Goal: Book appointment/travel/reservation

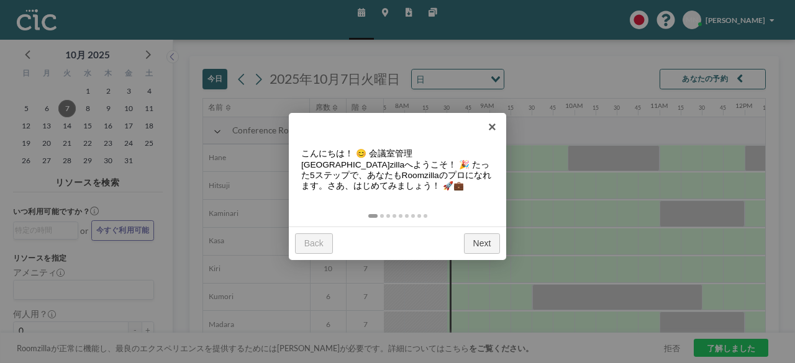
scroll to position [0, 666]
click at [497, 122] on link "×" at bounding box center [492, 127] width 28 height 28
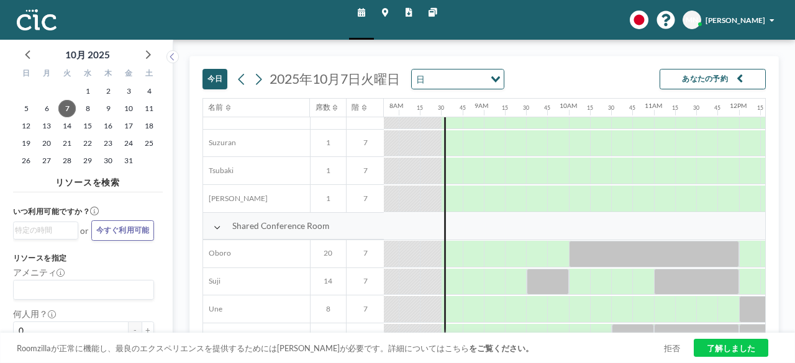
scroll to position [683, 666]
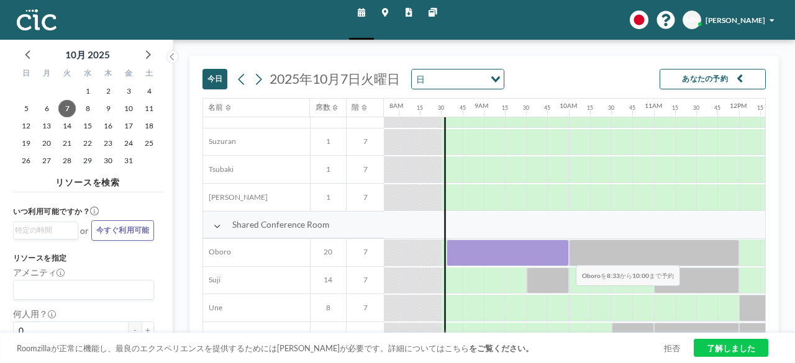
drag, startPoint x: 457, startPoint y: 249, endPoint x: 566, endPoint y: 255, distance: 110.1
click at [566, 255] on div at bounding box center [508, 253] width 122 height 27
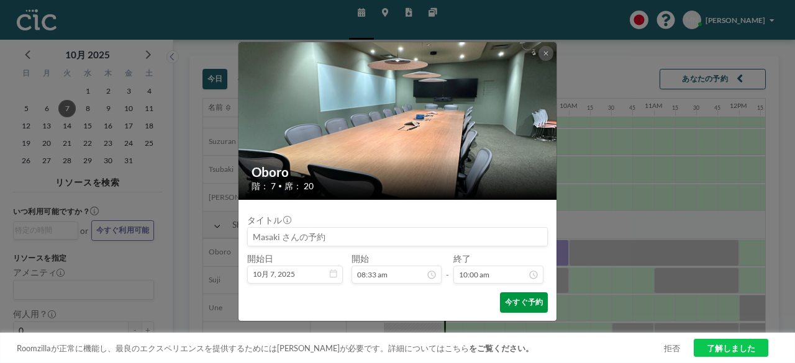
scroll to position [814, 0]
click at [532, 301] on button "今すぐ予約" at bounding box center [524, 303] width 48 height 20
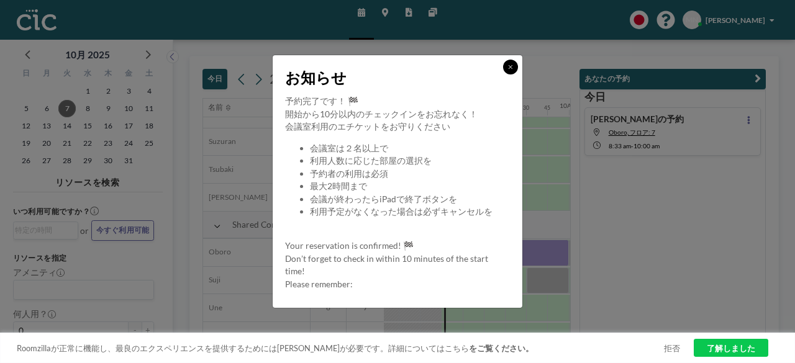
click at [515, 68] on button at bounding box center [510, 67] width 15 height 15
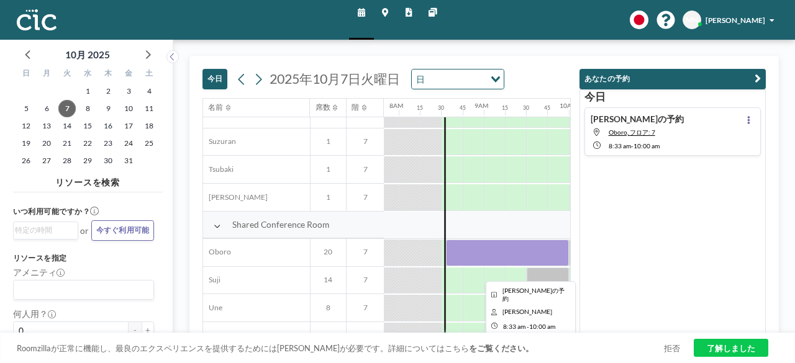
click at [493, 252] on div at bounding box center [508, 253] width 124 height 27
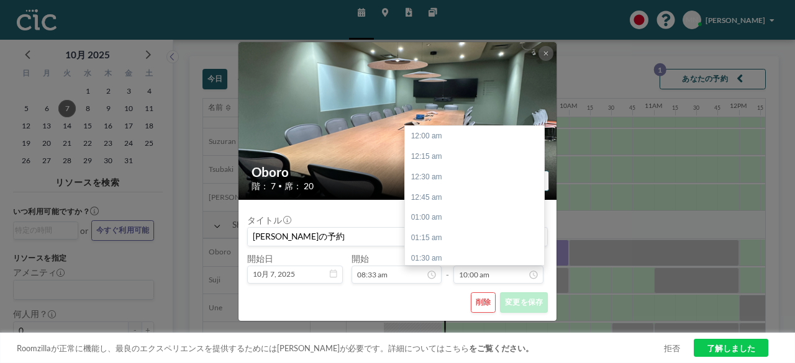
scroll to position [814, 0]
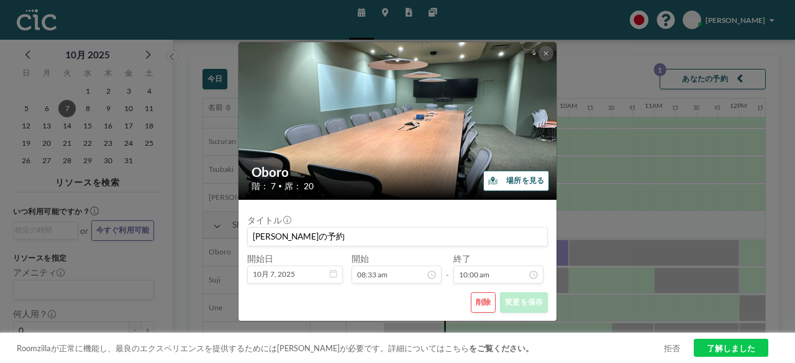
click at [483, 304] on button "削除" at bounding box center [483, 303] width 25 height 20
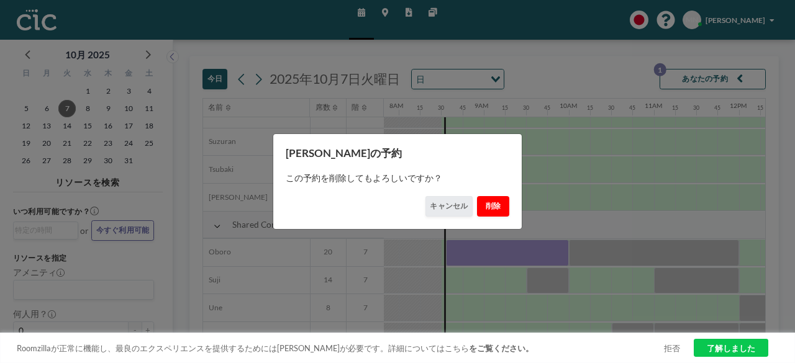
click at [493, 208] on button "削除" at bounding box center [493, 206] width 32 height 20
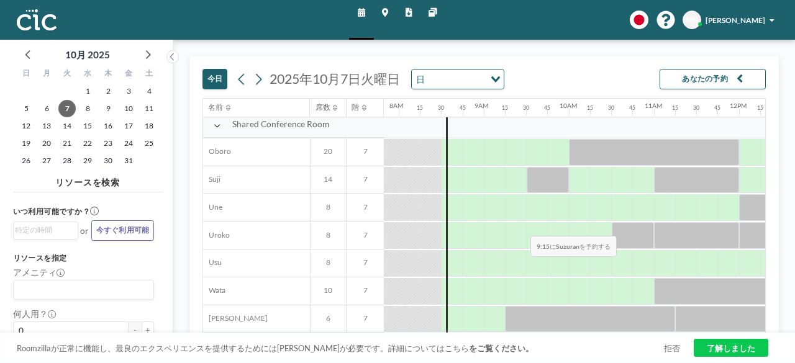
scroll to position [788, 666]
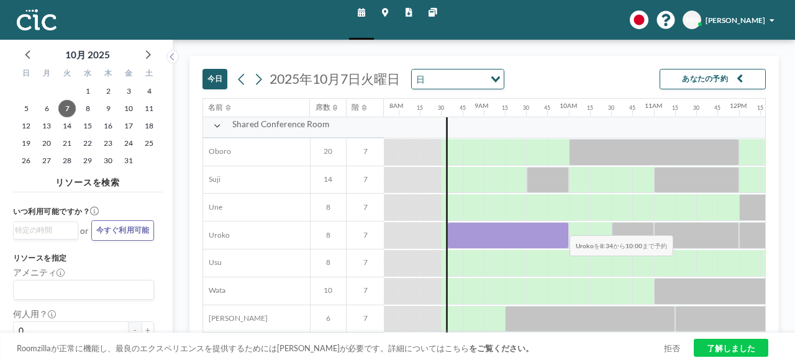
drag, startPoint x: 456, startPoint y: 224, endPoint x: 560, endPoint y: 225, distance: 104.4
click at [560, 225] on div at bounding box center [508, 235] width 122 height 27
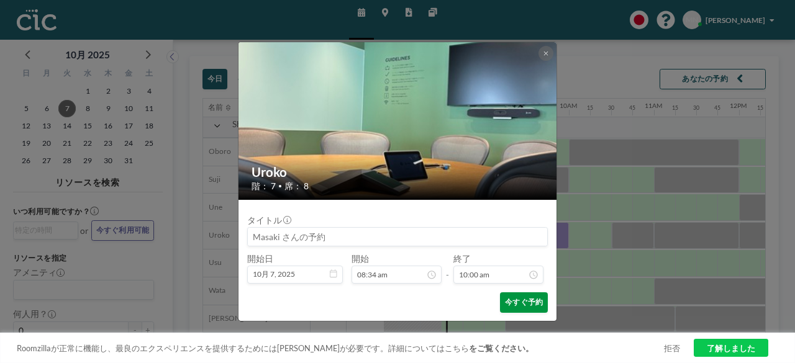
scroll to position [814, 0]
click at [514, 298] on button "今すぐ予約" at bounding box center [524, 303] width 48 height 20
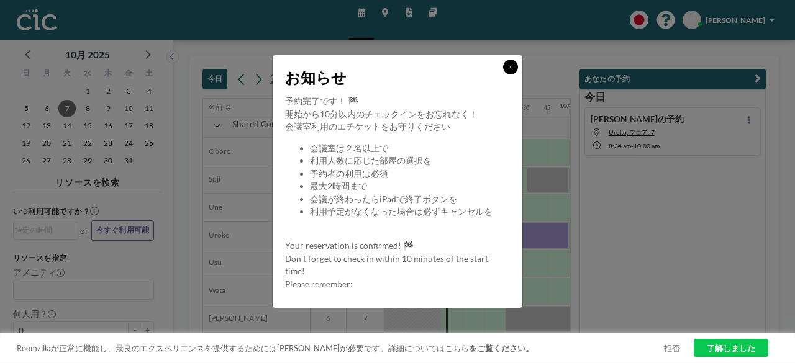
click at [514, 66] on button at bounding box center [510, 67] width 15 height 15
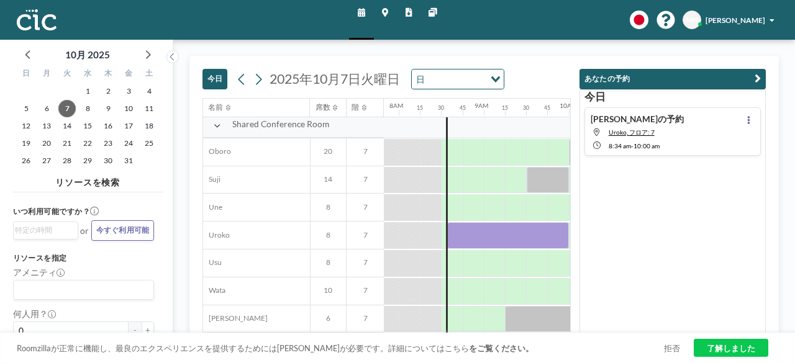
click at [679, 81] on button "あなたの予約" at bounding box center [672, 79] width 186 height 20
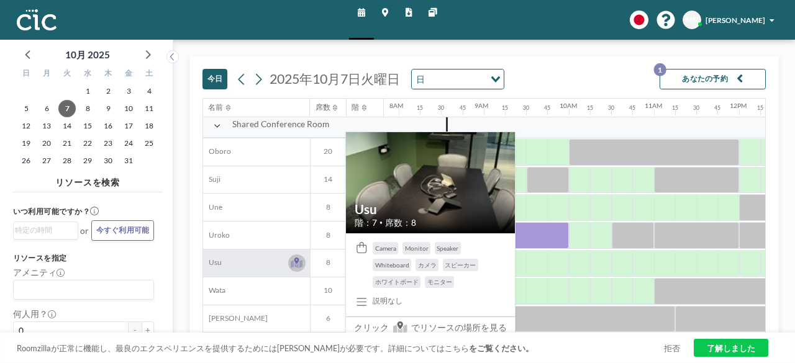
click at [302, 258] on icon at bounding box center [297, 263] width 12 height 11
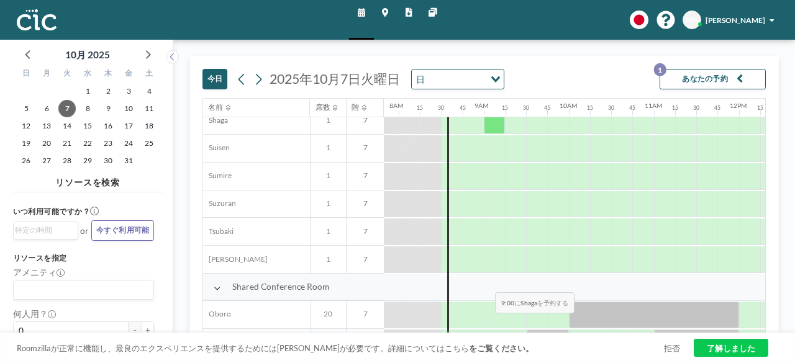
scroll to position [788, 666]
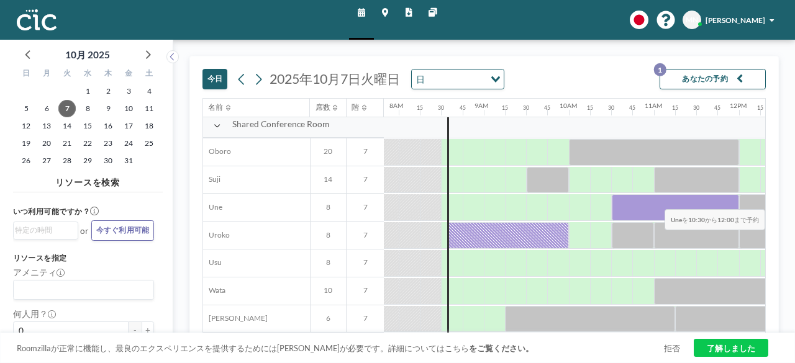
drag, startPoint x: 620, startPoint y: 201, endPoint x: 725, endPoint y: 199, distance: 104.4
click at [725, 199] on div at bounding box center [675, 207] width 127 height 27
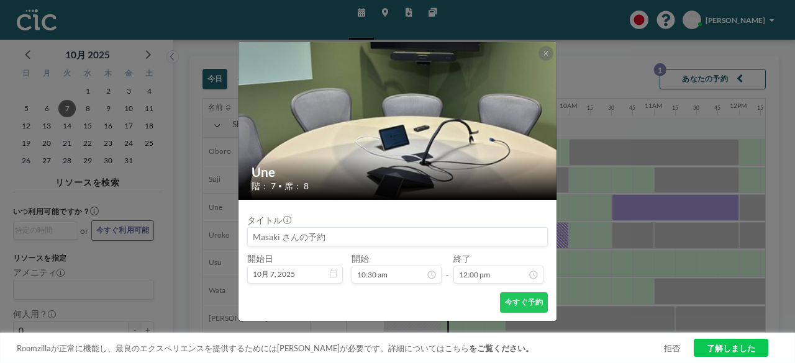
scroll to position [978, 0]
click at [543, 57] on icon at bounding box center [545, 53] width 5 height 6
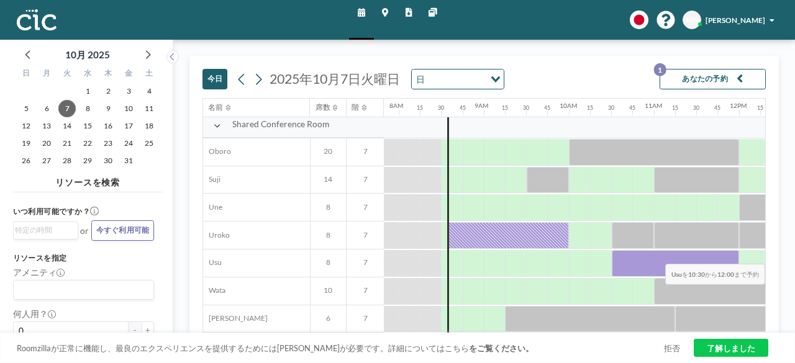
drag, startPoint x: 619, startPoint y: 255, endPoint x: 724, endPoint y: 254, distance: 105.6
click at [724, 254] on div at bounding box center [675, 263] width 127 height 27
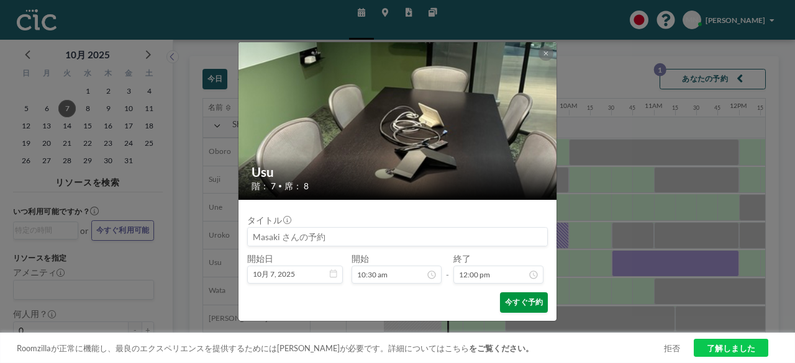
click at [513, 306] on button "今すぐ予約" at bounding box center [524, 303] width 48 height 20
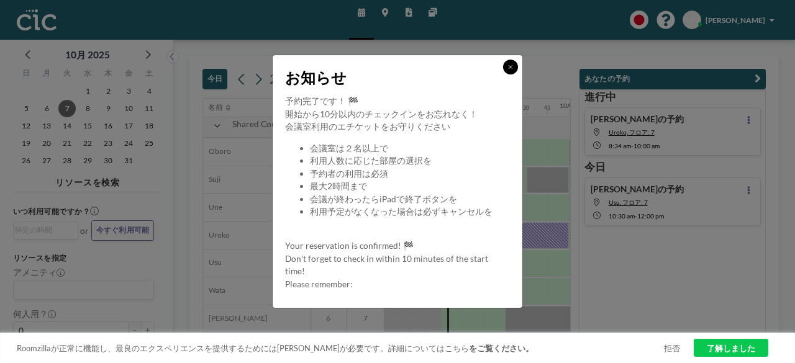
click at [507, 71] on button at bounding box center [510, 67] width 15 height 15
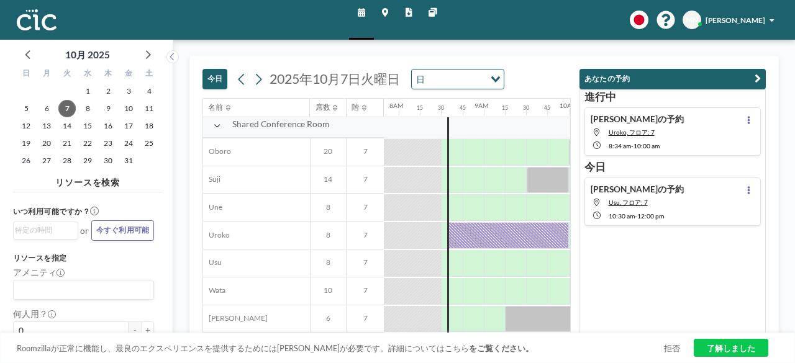
click at [645, 77] on button "あなたの予約" at bounding box center [672, 79] width 186 height 20
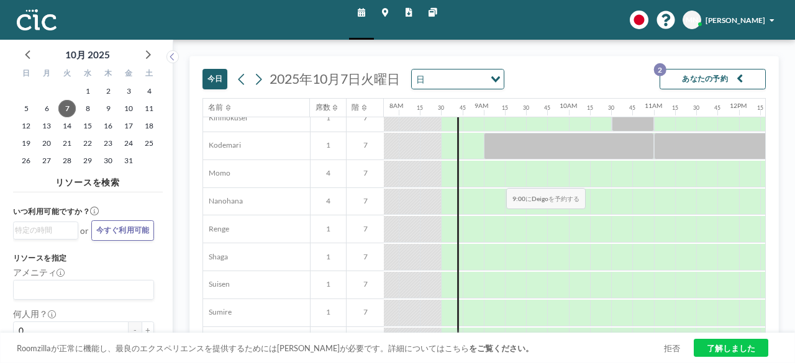
scroll to position [621, 666]
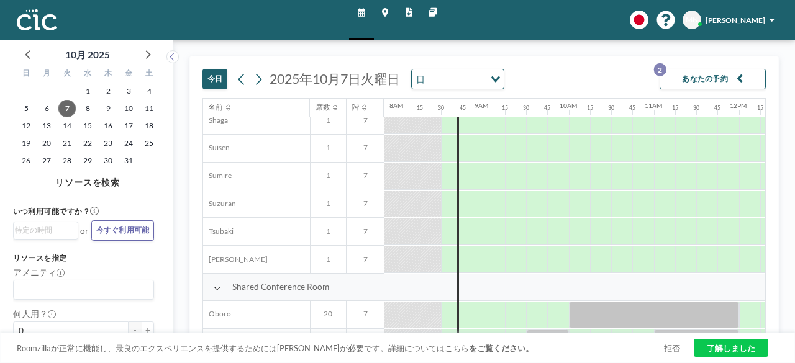
click at [702, 85] on button "あなたの予約 2" at bounding box center [713, 79] width 106 height 20
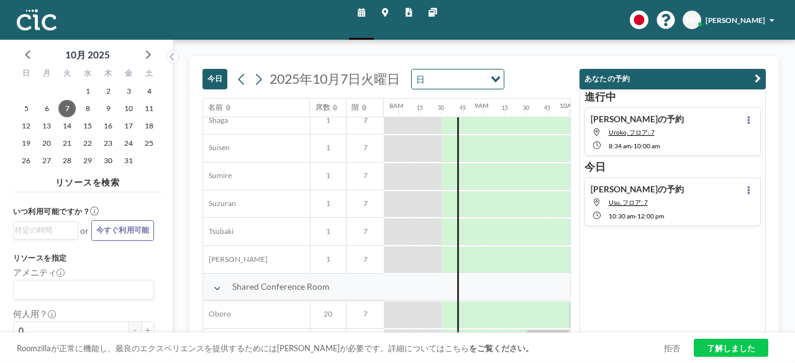
click at [675, 132] on div "[PERSON_NAME]の予約 Uroko, フロア: 7 8:34 AM - 10:00 AM" at bounding box center [672, 131] width 176 height 48
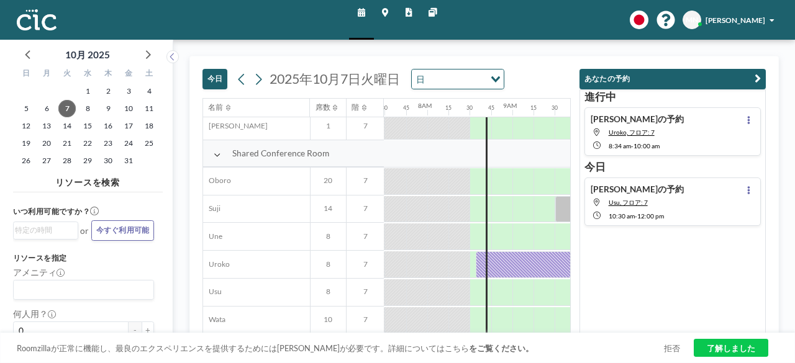
scroll to position [788, 666]
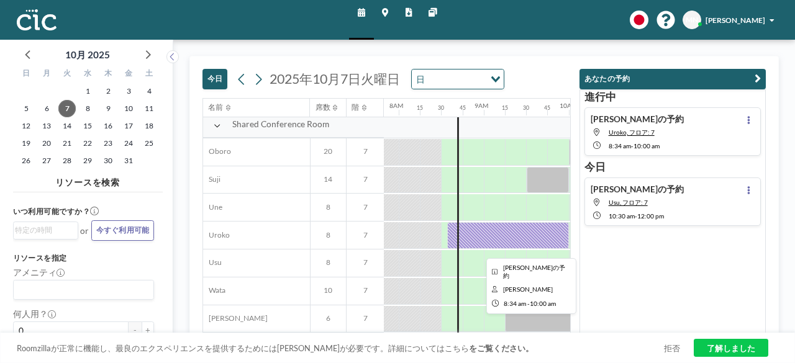
click at [506, 239] on div at bounding box center [508, 235] width 122 height 27
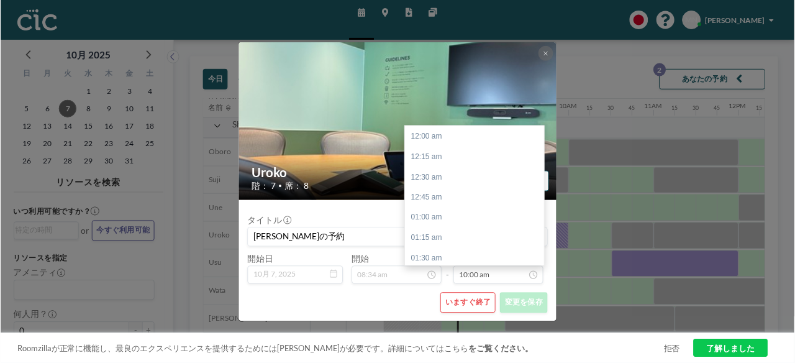
scroll to position [814, 0]
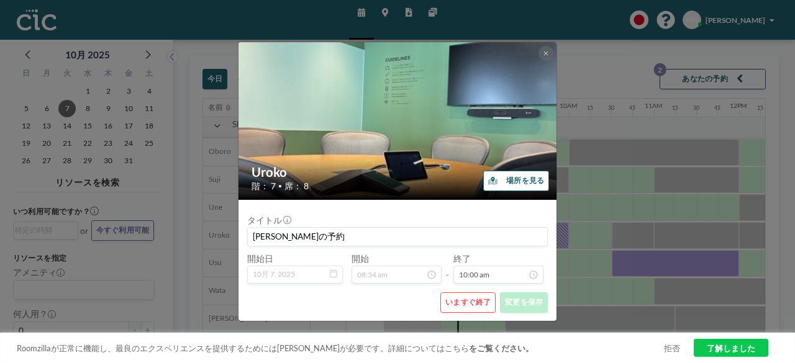
click at [462, 301] on button "いますぐ終了" at bounding box center [467, 303] width 55 height 20
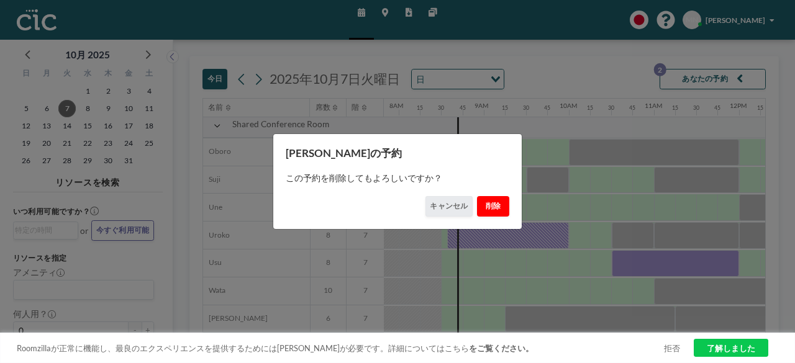
click at [488, 206] on button "削除" at bounding box center [493, 206] width 32 height 20
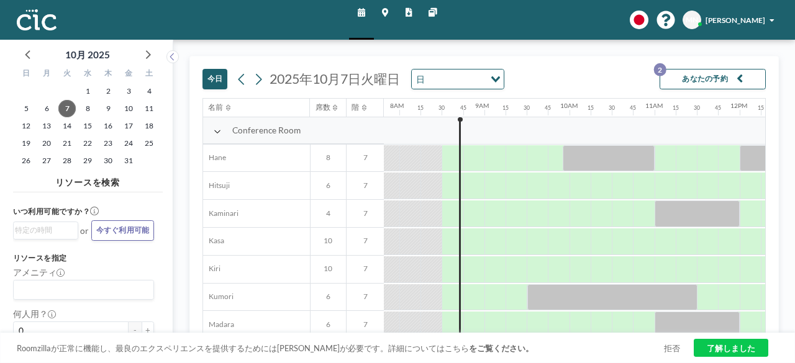
scroll to position [0, 666]
